Goal: Find specific page/section: Find specific page/section

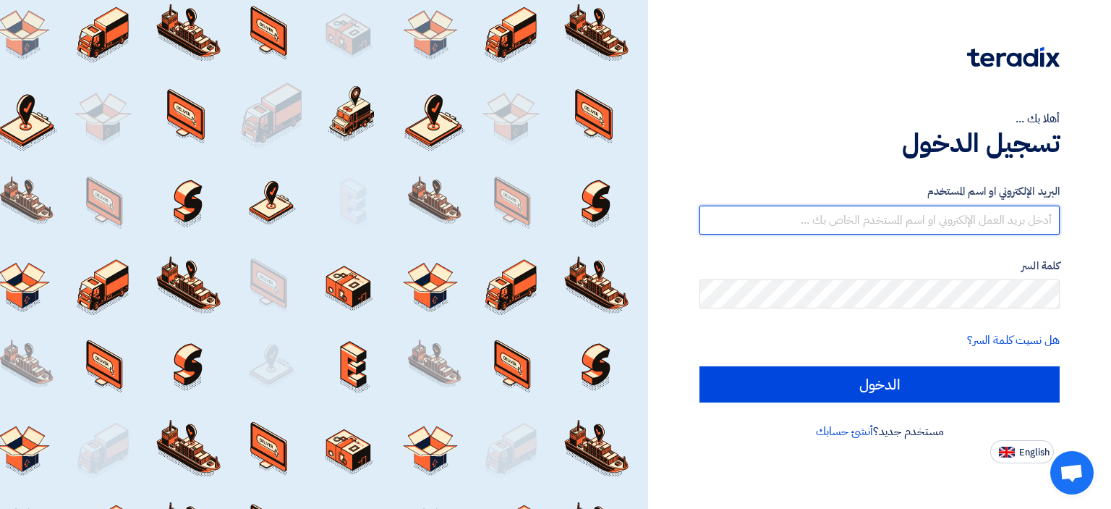
click at [878, 220] on input "text" at bounding box center [880, 219] width 360 height 29
type input "[EMAIL_ADDRESS][DOMAIN_NAME]"
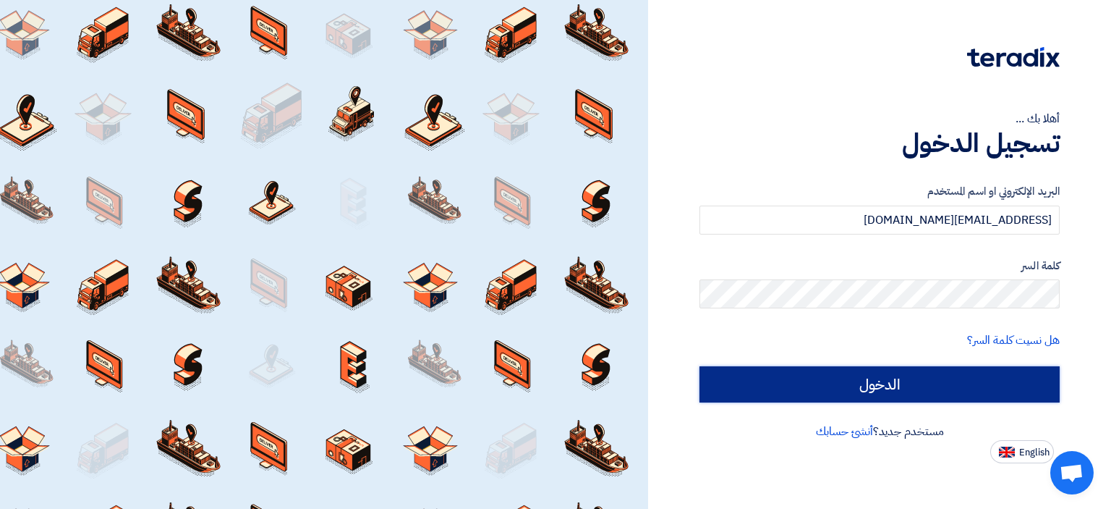
click at [780, 381] on input "الدخول" at bounding box center [880, 384] width 360 height 36
type input "Sign in"
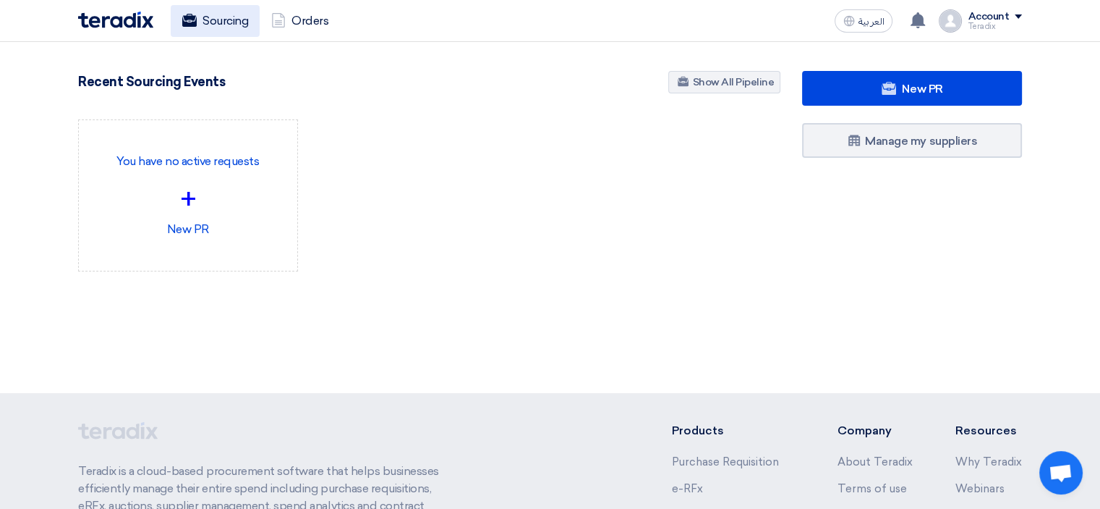
click at [229, 33] on link "Sourcing" at bounding box center [215, 21] width 89 height 32
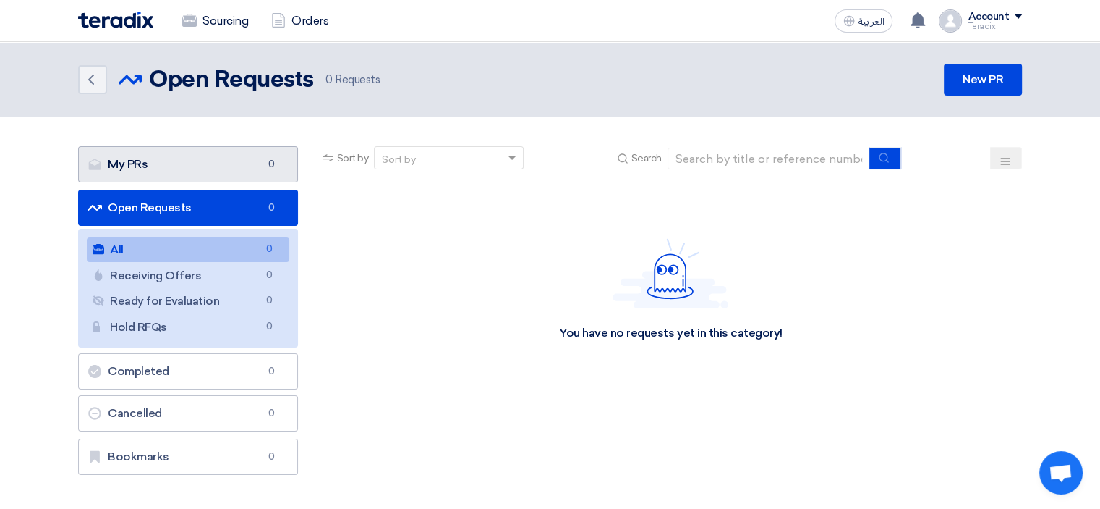
click at [242, 170] on link "My PRs My PRs 0" at bounding box center [188, 164] width 220 height 36
